Goal: Information Seeking & Learning: Understand process/instructions

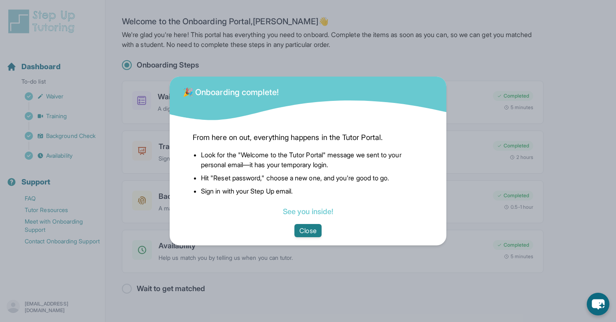
click at [314, 232] on button "Close" at bounding box center [307, 230] width 27 height 13
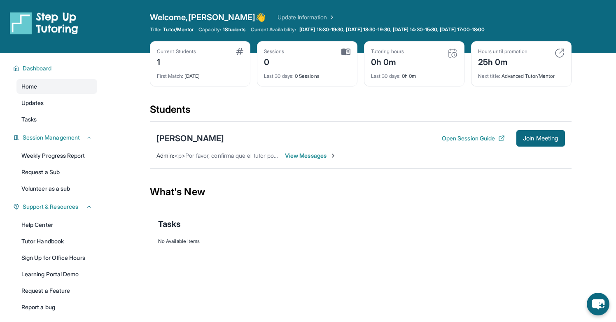
scroll to position [53, 0]
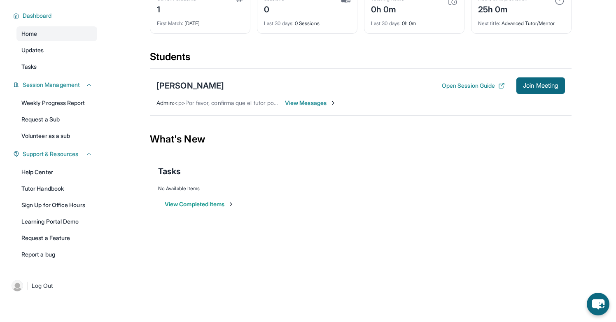
click at [326, 105] on span "View Messages" at bounding box center [310, 103] width 51 height 8
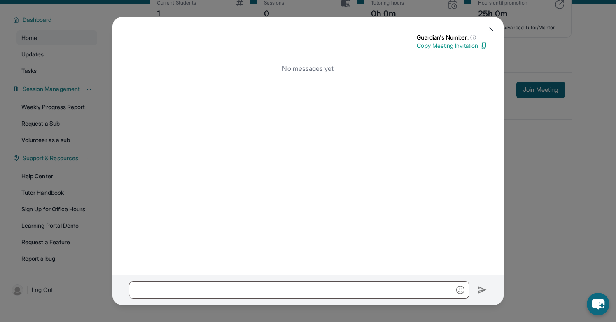
scroll to position [51, 0]
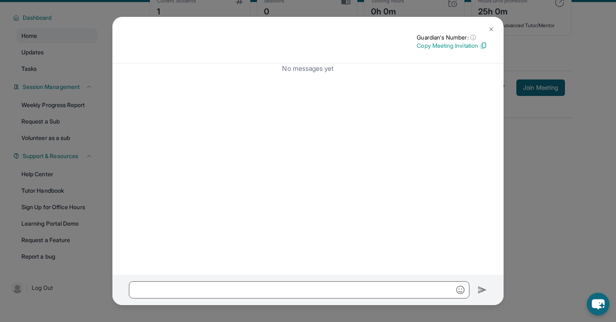
click at [491, 27] on img at bounding box center [491, 29] width 7 height 7
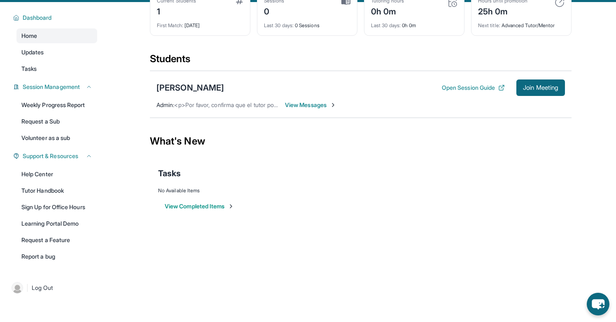
click at [228, 107] on span "<p>Por favor, confirma que el tutor podrá asistir a tu primera hora de reunión …" at bounding box center [326, 104] width 305 height 7
click at [258, 133] on div "What's New" at bounding box center [361, 141] width 422 height 36
click at [324, 104] on span "View Messages" at bounding box center [310, 105] width 51 height 8
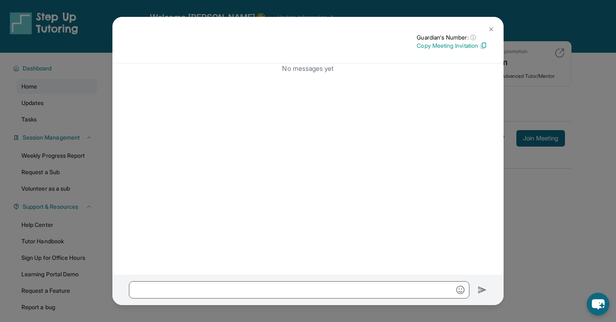
scroll to position [53, 0]
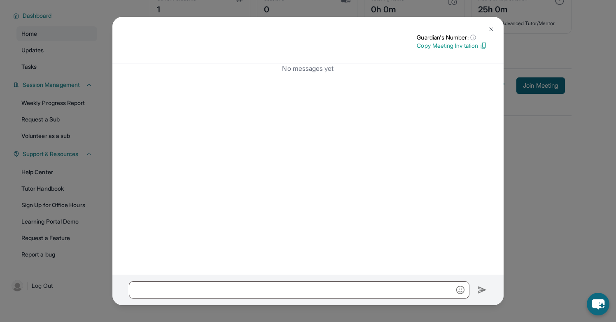
click at [488, 30] on img at bounding box center [491, 29] width 7 height 7
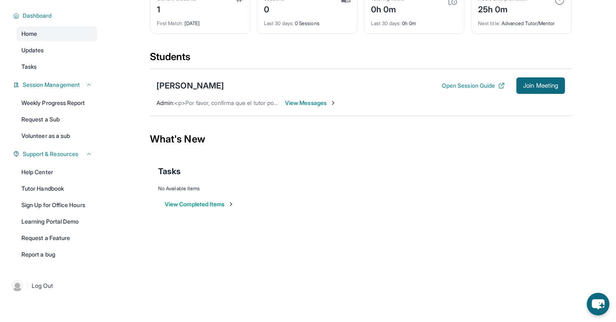
click at [432, 159] on div "Tasks" at bounding box center [360, 171] width 405 height 28
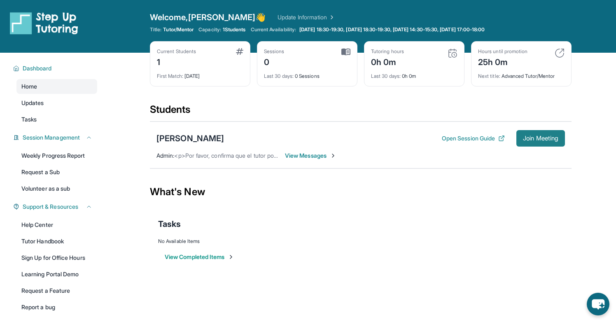
click at [528, 136] on span "Join Meeting" at bounding box center [540, 138] width 35 height 5
click at [385, 210] on div "Tasks" at bounding box center [360, 224] width 405 height 28
click at [363, 191] on div "What's New" at bounding box center [361, 192] width 422 height 36
click at [469, 137] on button "Open Session Guide" at bounding box center [473, 138] width 63 height 8
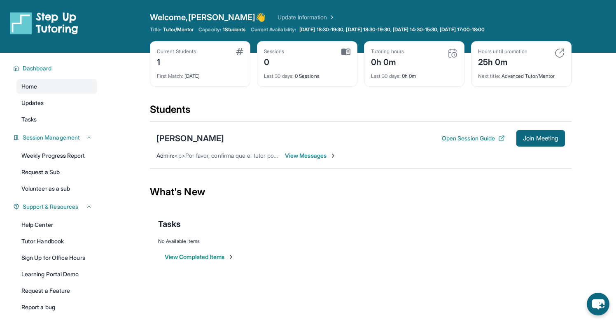
click at [448, 107] on div "Students" at bounding box center [361, 112] width 422 height 18
click at [325, 155] on span "View Messages" at bounding box center [310, 156] width 51 height 8
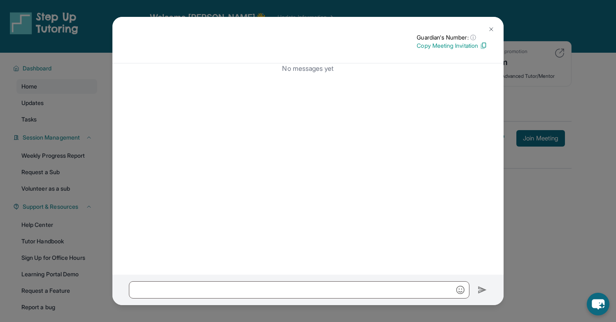
click at [491, 28] on img at bounding box center [491, 29] width 7 height 7
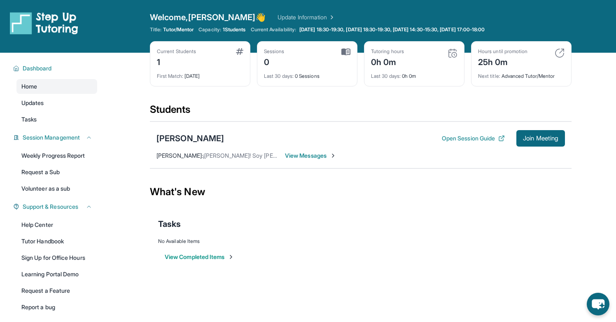
click at [328, 161] on div "Jeiner Gonzalez Open Session Guide Join Meeting Jose Gonzalez : ¡Hola María! So…" at bounding box center [361, 144] width 422 height 47
click at [327, 154] on span "View Messages" at bounding box center [310, 156] width 51 height 8
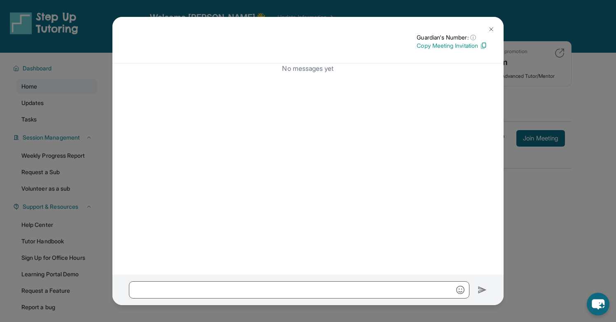
click at [493, 26] on img at bounding box center [491, 29] width 7 height 7
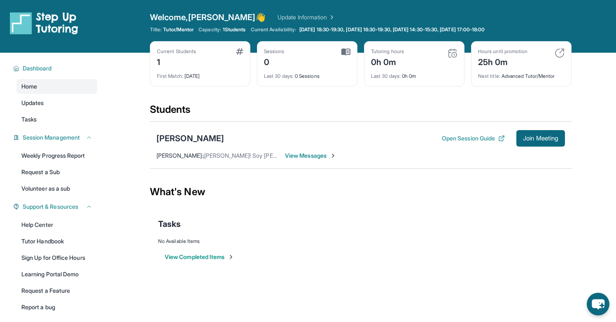
click at [224, 258] on button "View Completed Items" at bounding box center [200, 257] width 70 height 8
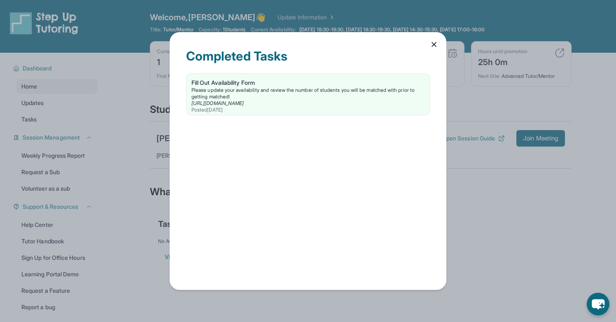
click at [490, 217] on div "Completed Tasks Fill Out Availability Form Please update your availability and …" at bounding box center [308, 161] width 616 height 322
click at [433, 43] on icon at bounding box center [434, 44] width 4 height 4
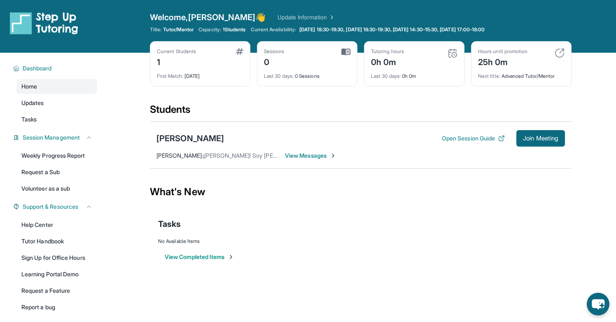
click at [399, 215] on div "Tasks" at bounding box center [360, 224] width 405 height 28
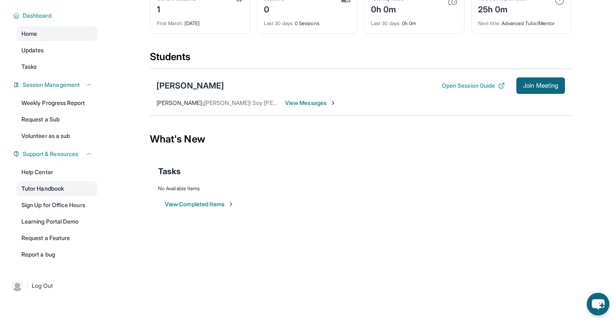
click at [79, 187] on link "Tutor Handbook" at bounding box center [56, 188] width 81 height 15
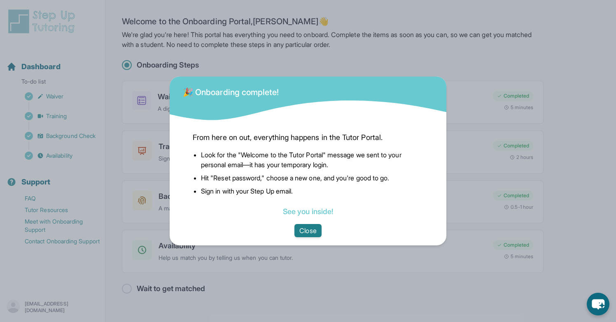
click at [312, 226] on button "Close" at bounding box center [307, 230] width 27 height 13
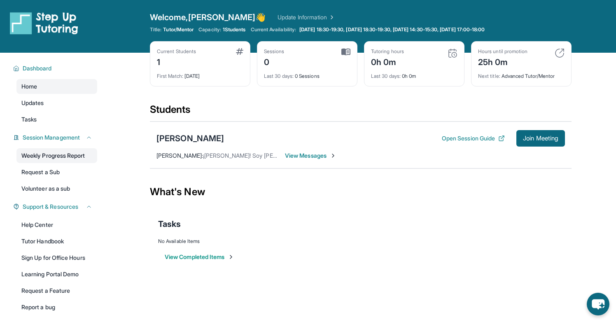
click at [91, 159] on link "Weekly Progress Report" at bounding box center [56, 155] width 81 height 15
